Goal: Information Seeking & Learning: Learn about a topic

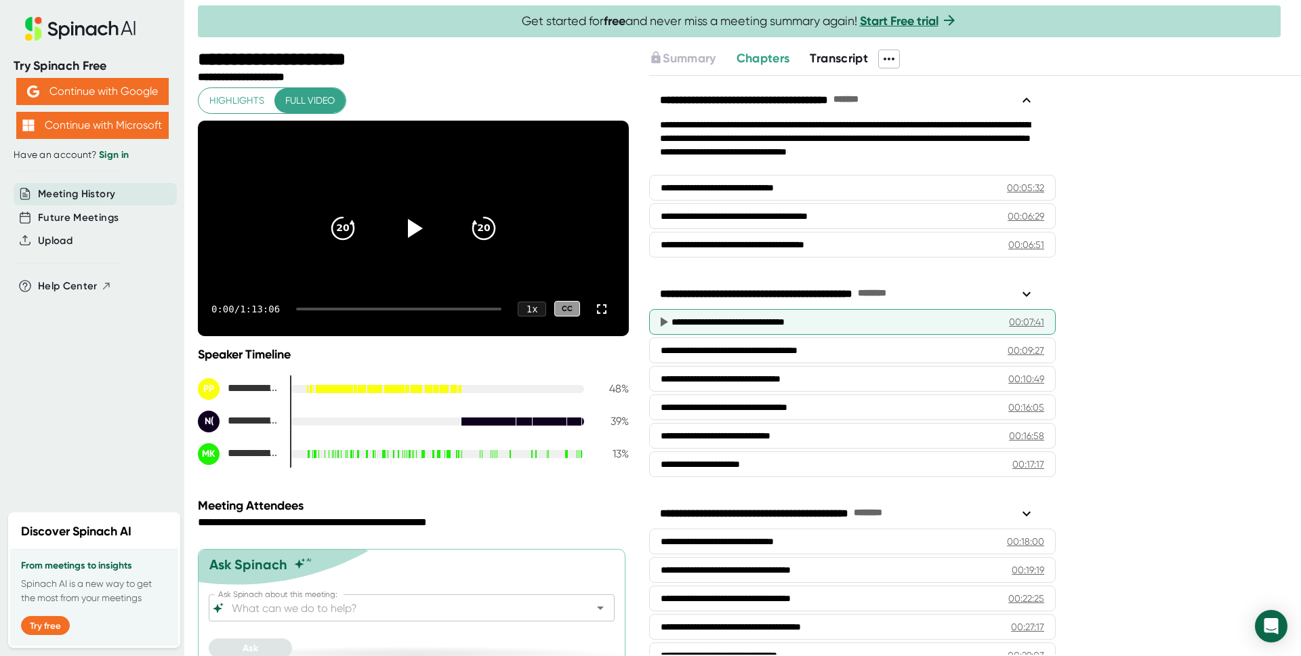
scroll to position [17, 0]
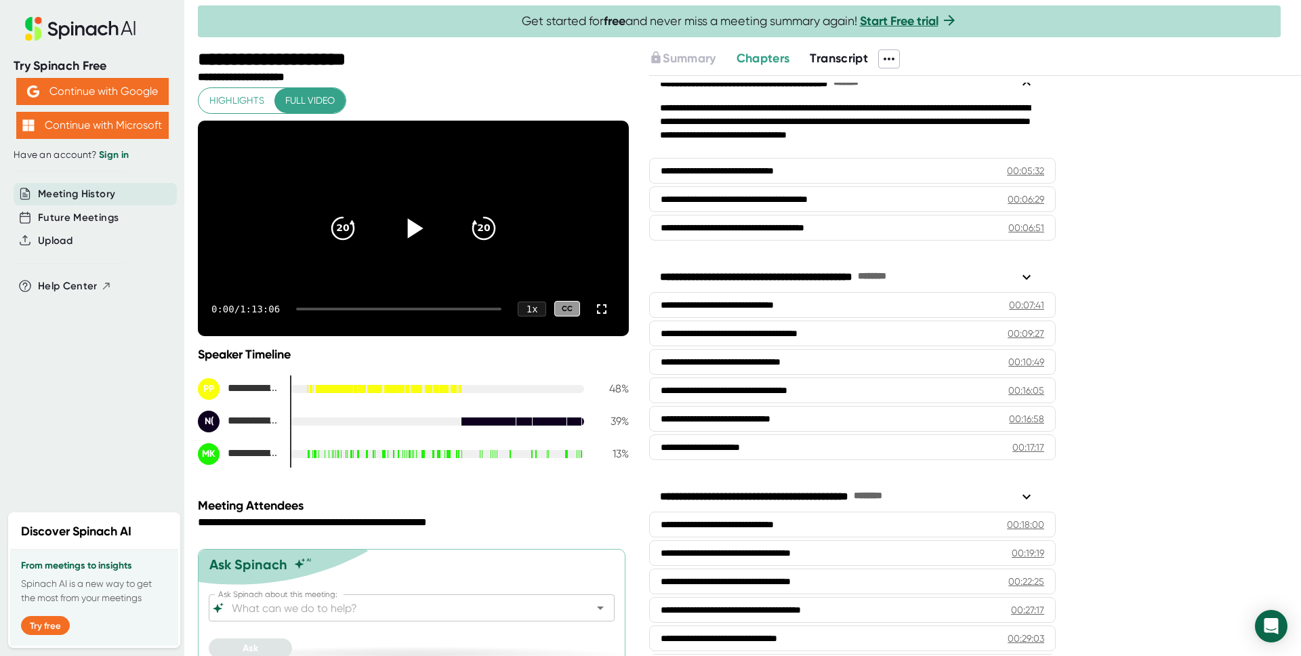
click at [408, 238] on icon at bounding box center [416, 228] width 16 height 20
click at [324, 331] on div "0:02 / 1:13:06 1 x CC" at bounding box center [413, 309] width 431 height 54
click at [325, 310] on div at bounding box center [398, 309] width 205 height 3
drag, startPoint x: 319, startPoint y: 330, endPoint x: 327, endPoint y: 329, distance: 7.5
click at [327, 310] on div at bounding box center [398, 309] width 205 height 3
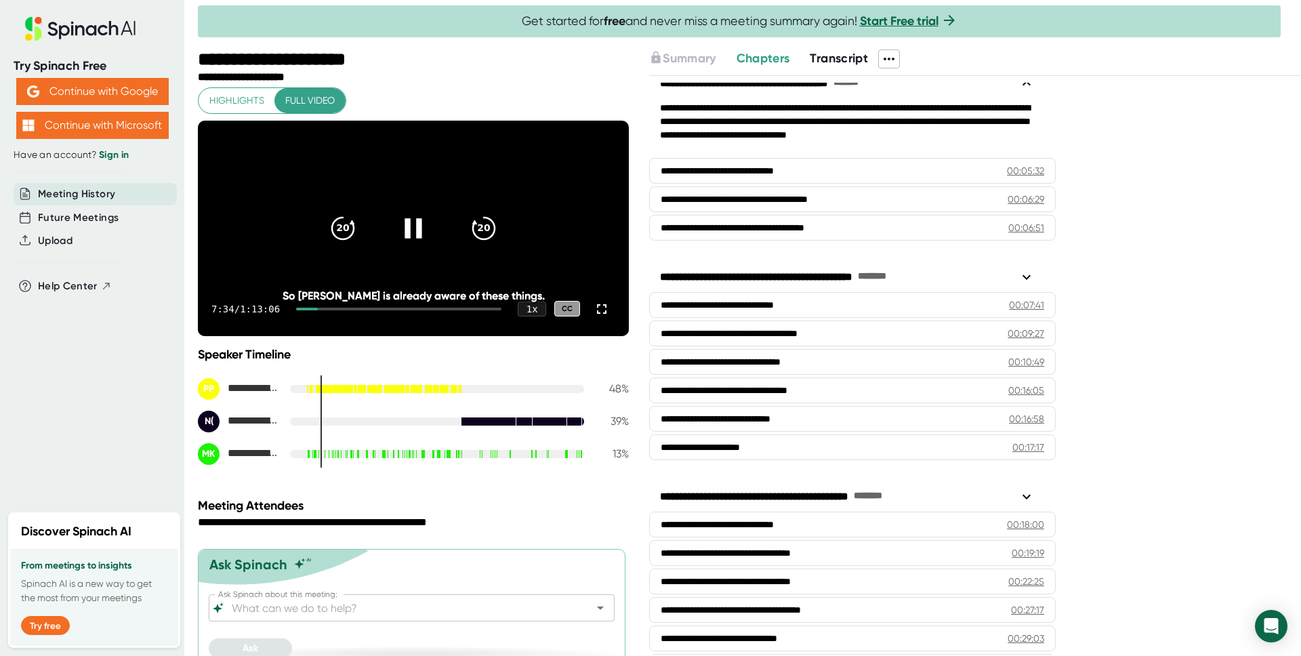
click at [366, 310] on div at bounding box center [398, 309] width 205 height 3
click at [371, 331] on div "7:34 / 1:13:06 1 x CC" at bounding box center [413, 309] width 431 height 54
drag, startPoint x: 403, startPoint y: 328, endPoint x: 427, endPoint y: 326, distance: 23.8
click at [407, 310] on div at bounding box center [402, 309] width 200 height 3
click at [405, 238] on icon at bounding box center [413, 228] width 17 height 20
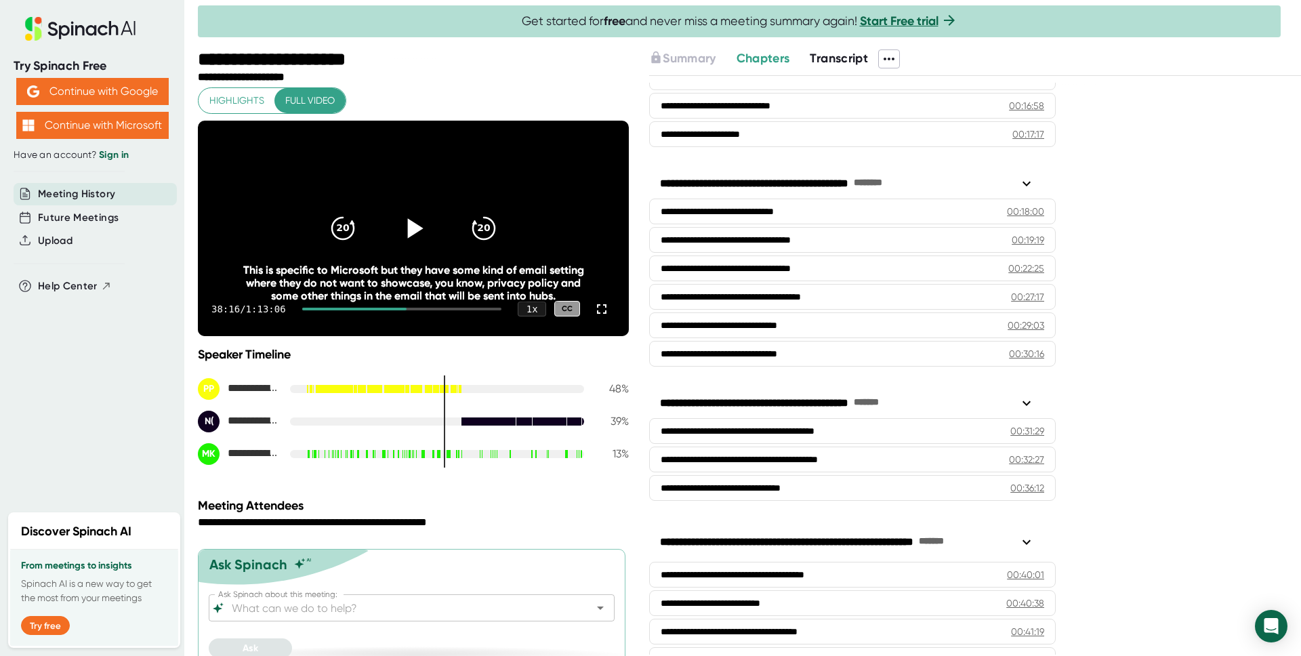
scroll to position [0, 0]
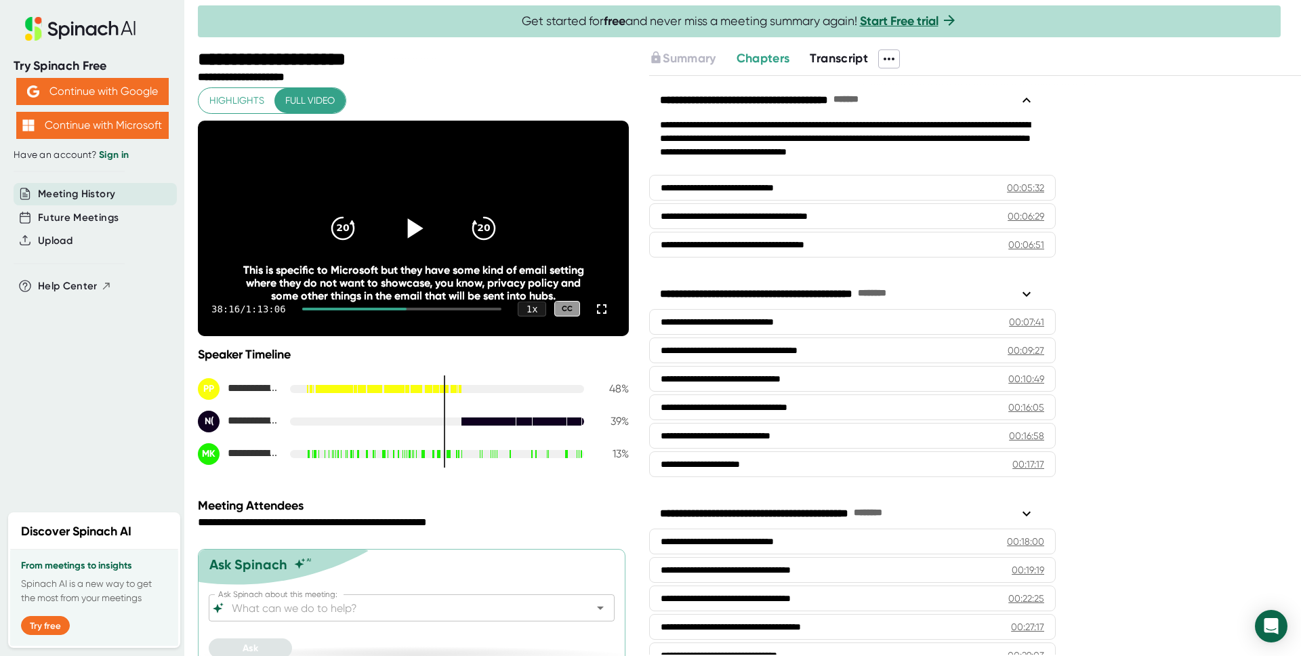
click at [839, 57] on span "Transcript" at bounding box center [839, 58] width 58 height 15
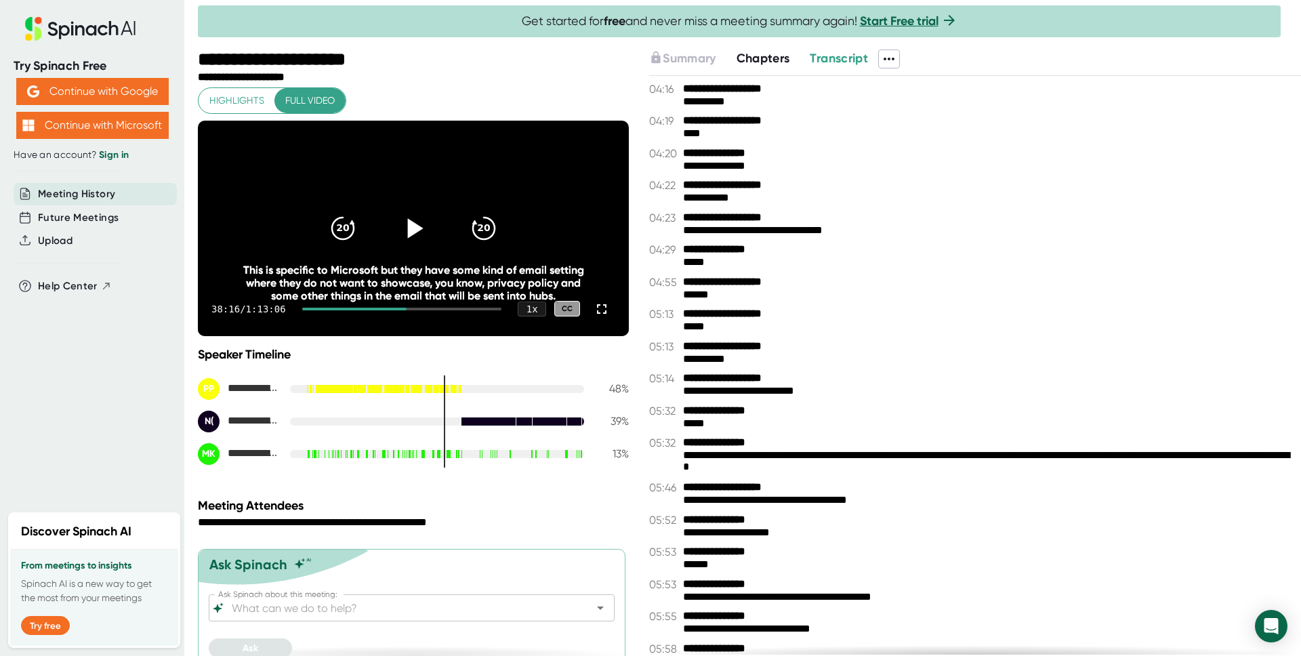
click at [750, 63] on span "Chapters" at bounding box center [764, 58] width 54 height 15
